Goal: Information Seeking & Learning: Learn about a topic

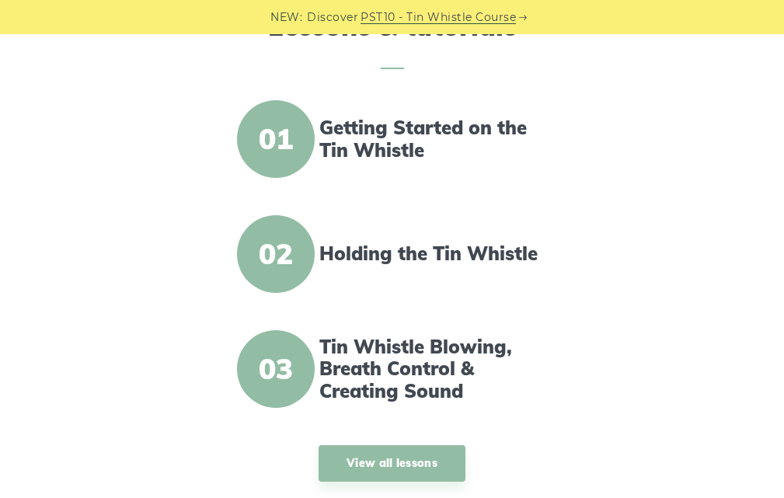
scroll to position [544, 0]
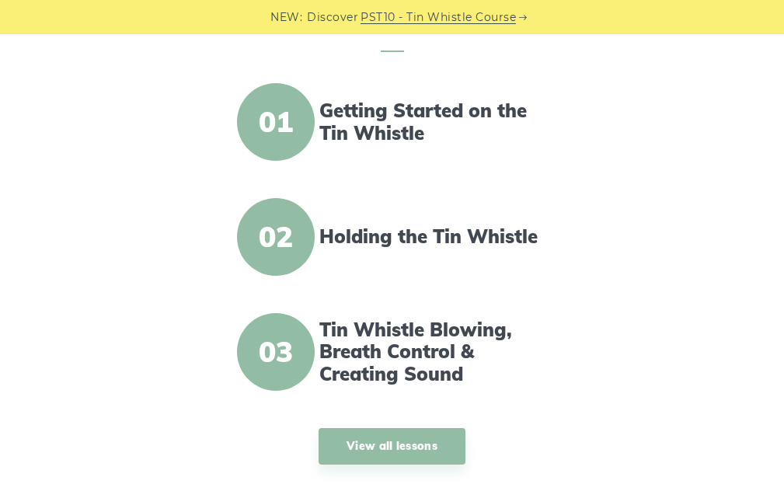
click at [288, 144] on span "01" at bounding box center [276, 122] width 78 height 78
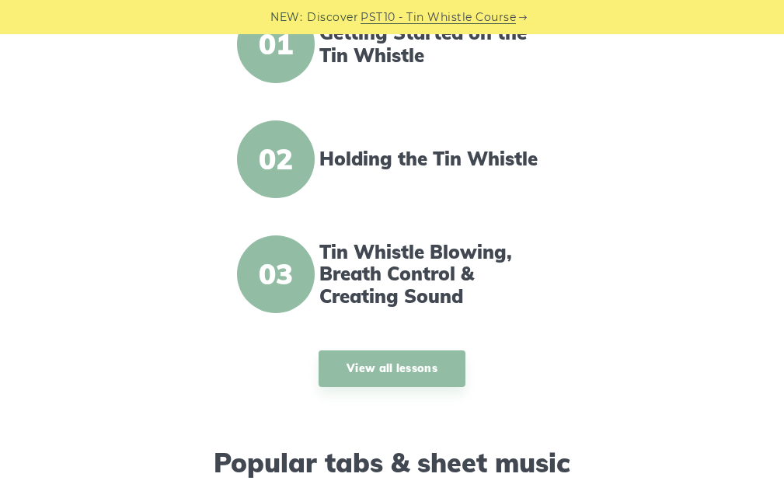
scroll to position [777, 0]
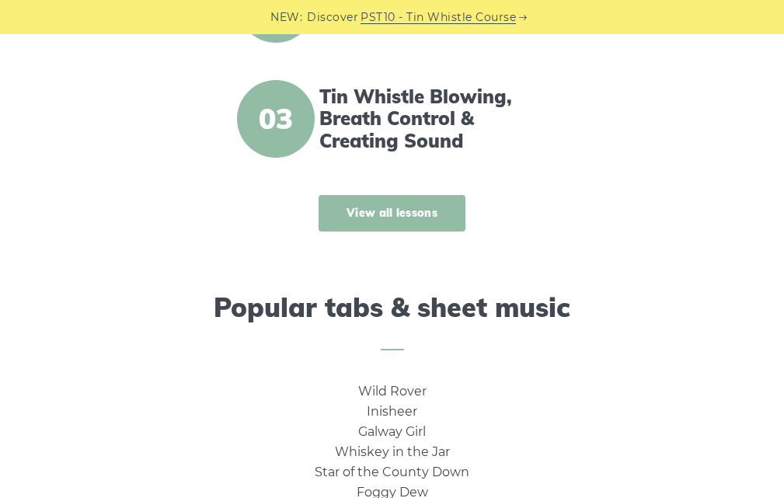
click at [362, 225] on link "View all lessons" at bounding box center [392, 213] width 147 height 37
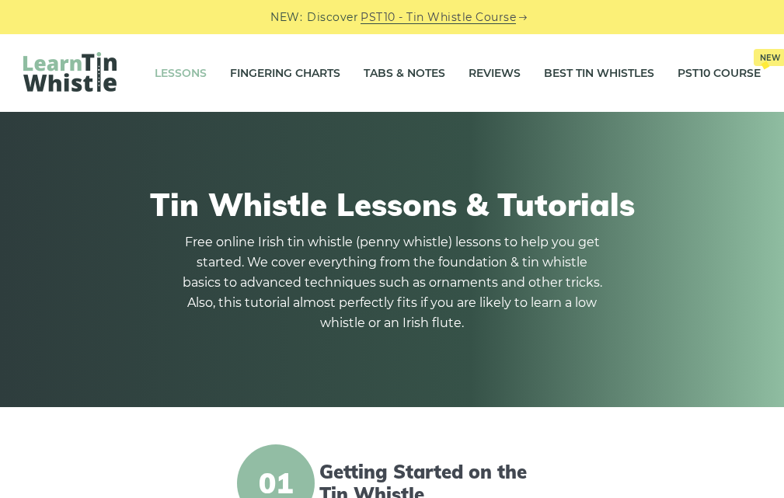
scroll to position [311, 0]
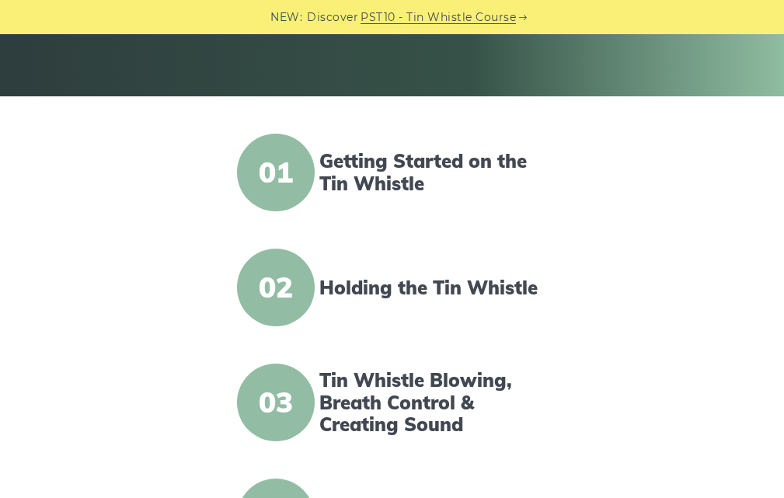
click at [297, 165] on span "01" at bounding box center [276, 173] width 78 height 78
click at [297, 281] on span "02" at bounding box center [276, 288] width 78 height 78
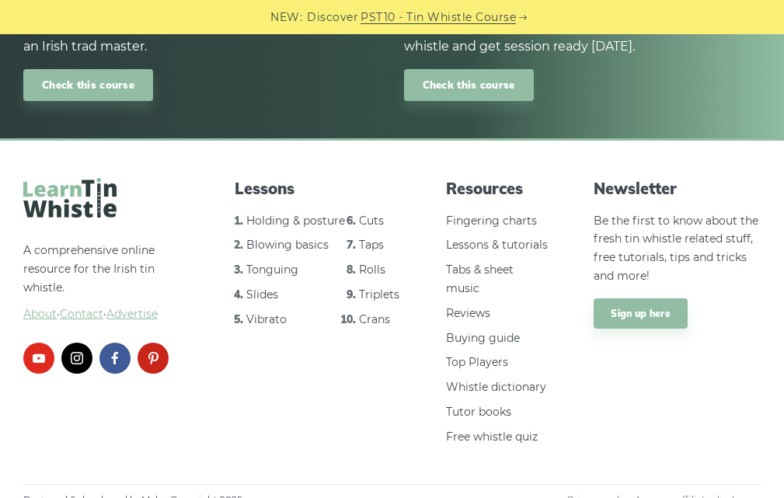
scroll to position [2294, 0]
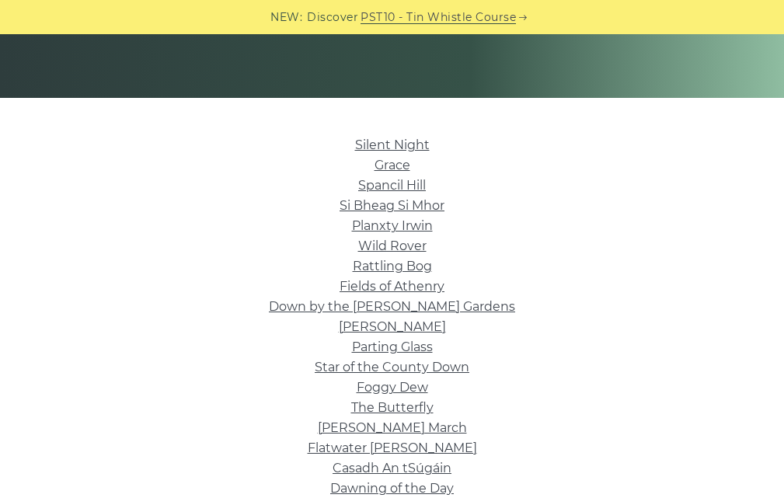
scroll to position [311, 0]
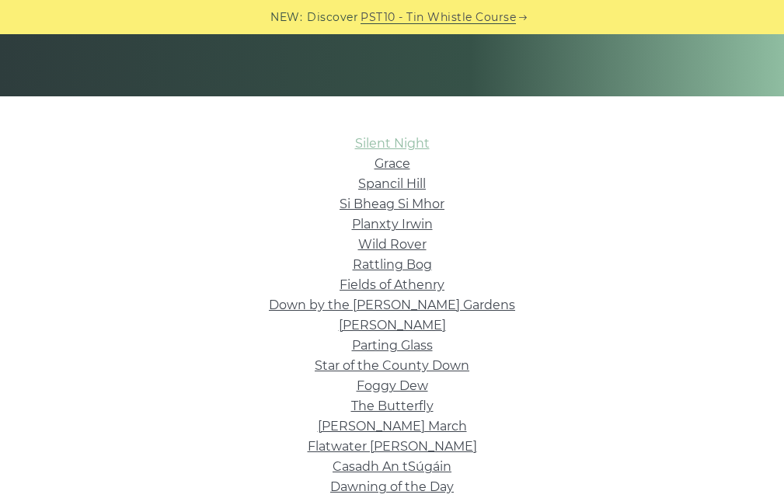
click at [398, 142] on link "Silent Night" at bounding box center [392, 143] width 75 height 15
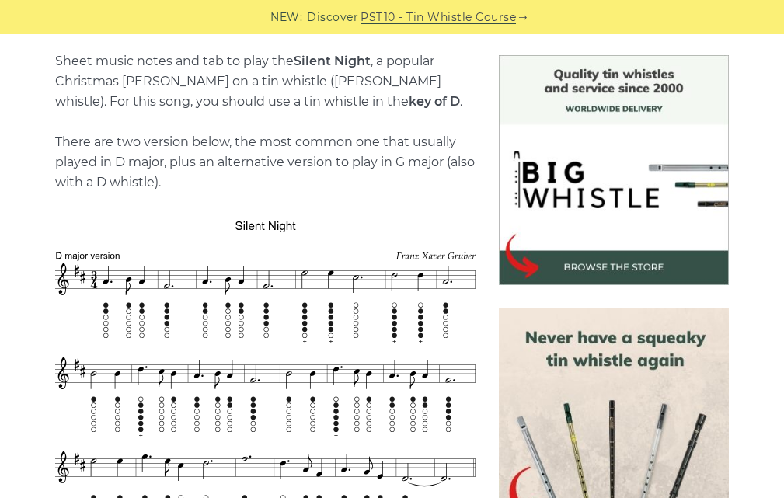
scroll to position [389, 0]
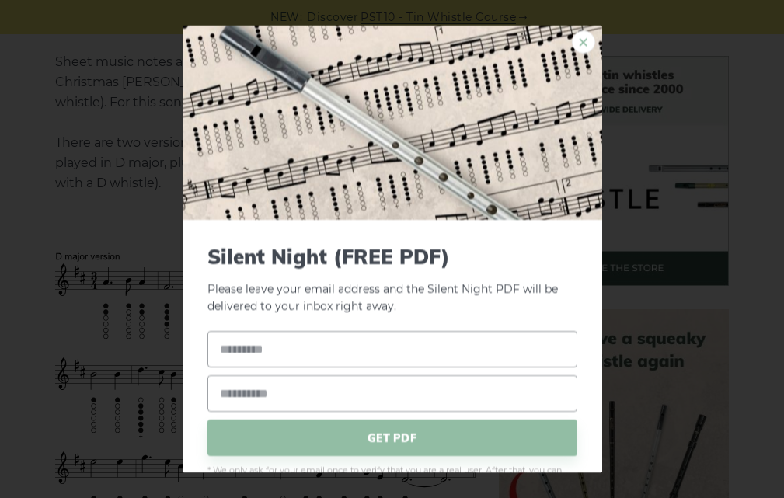
click at [576, 44] on link "×" at bounding box center [583, 41] width 23 height 23
